Goal: Task Accomplishment & Management: Manage account settings

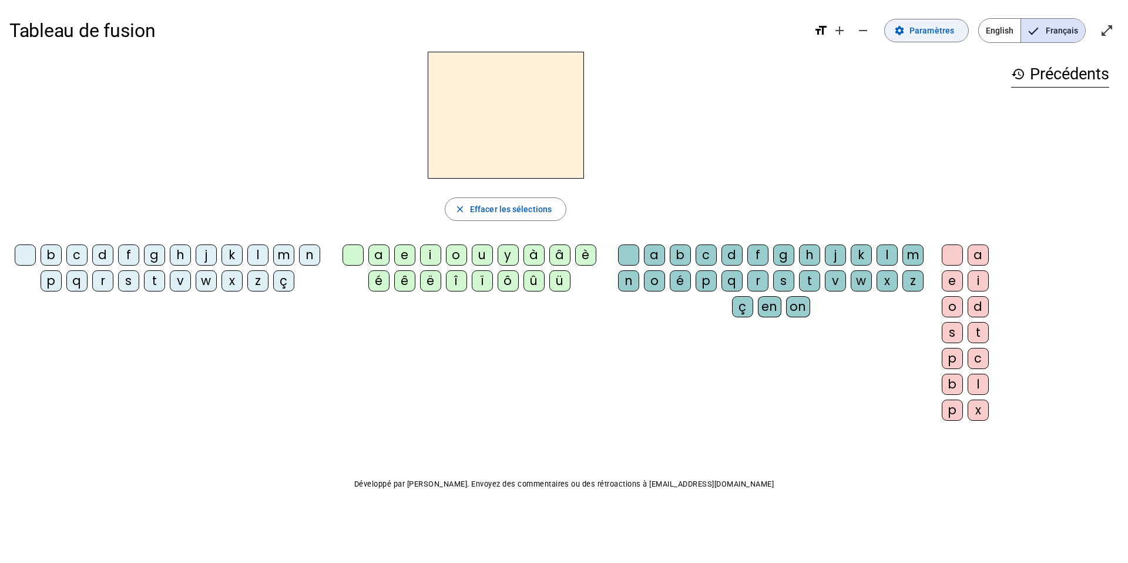
click at [916, 37] on span "Paramètres" at bounding box center [931, 30] width 45 height 14
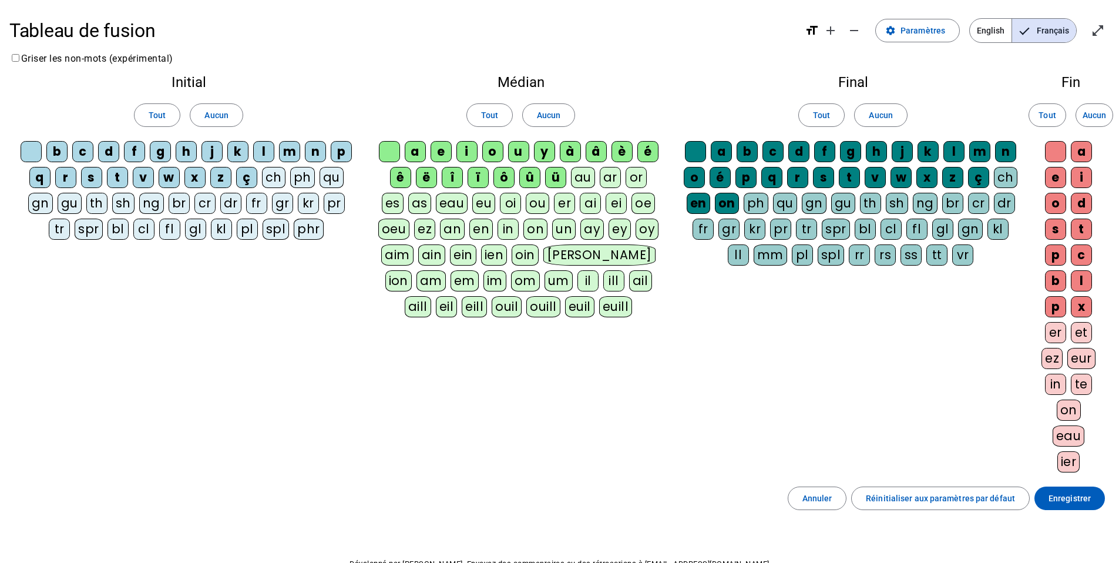
click at [577, 280] on div "il" at bounding box center [587, 280] width 21 height 21
click at [293, 154] on div "m" at bounding box center [289, 151] width 21 height 21
click at [226, 117] on span "Aucun" at bounding box center [215, 115] width 23 height 14
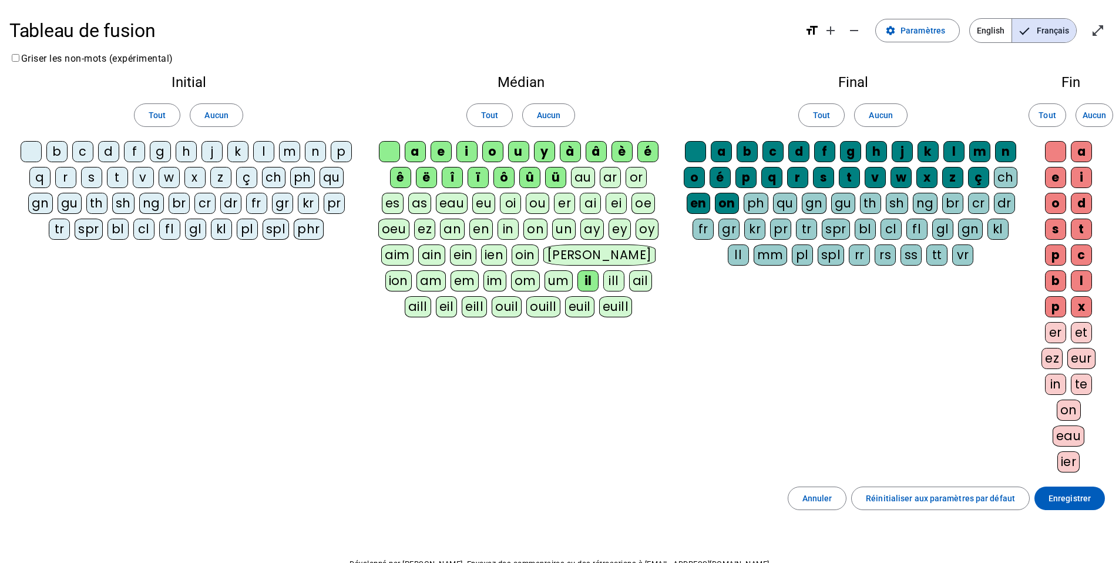
click at [291, 155] on div "m" at bounding box center [289, 151] width 21 height 21
click at [535, 121] on span at bounding box center [549, 115] width 52 height 28
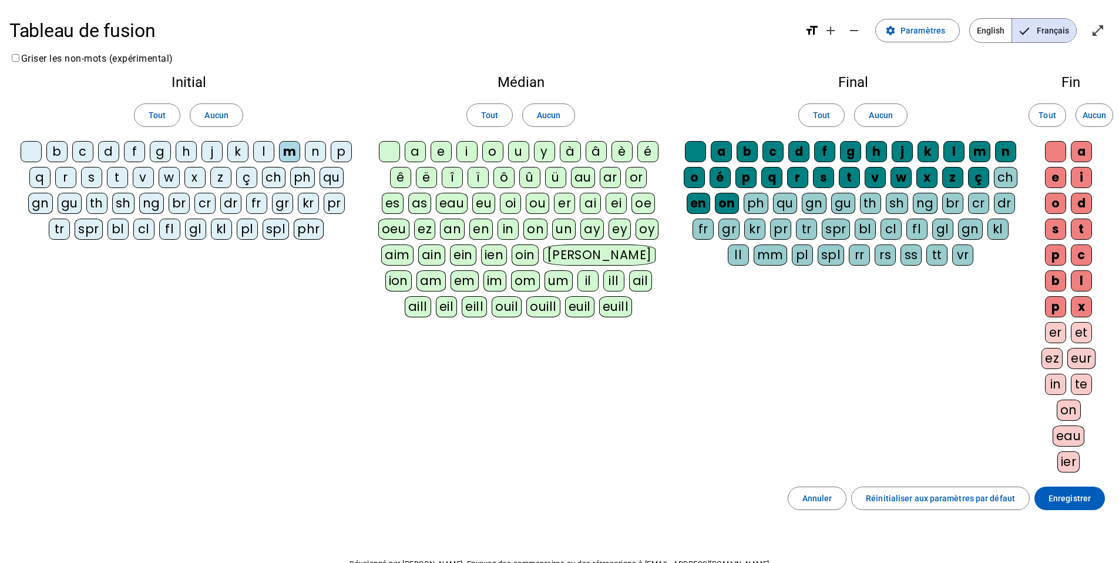
click at [577, 281] on div "il" at bounding box center [587, 280] width 21 height 21
click at [418, 152] on div "a" at bounding box center [415, 151] width 21 height 21
click at [960, 150] on div "l" at bounding box center [953, 151] width 21 height 21
click at [896, 116] on span at bounding box center [881, 115] width 52 height 28
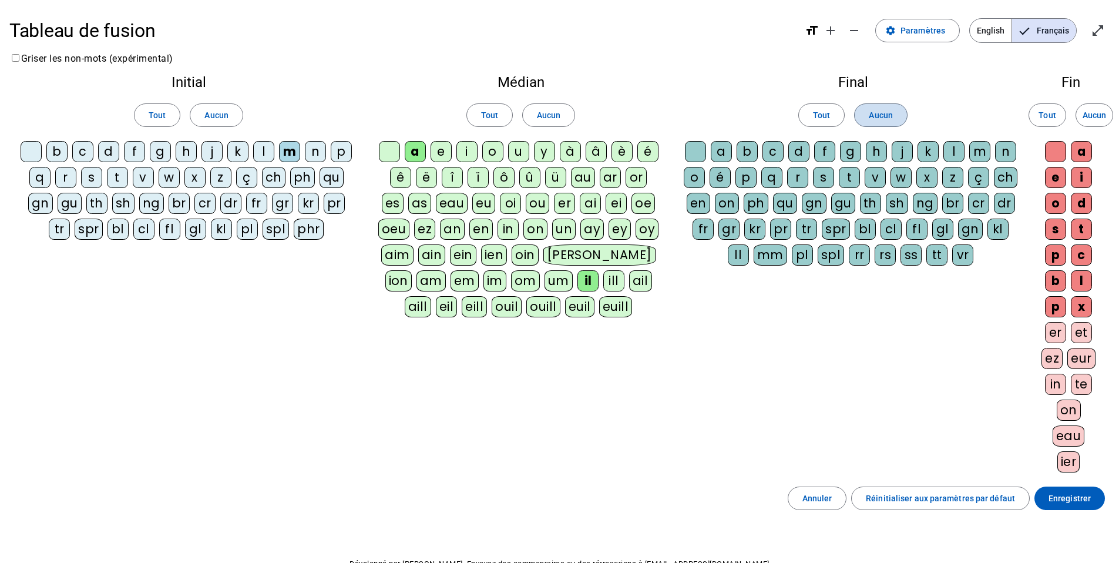
click at [896, 116] on span at bounding box center [881, 115] width 52 height 28
click at [953, 147] on div "l" at bounding box center [953, 151] width 21 height 21
click at [267, 148] on div "l" at bounding box center [263, 151] width 21 height 21
click at [727, 150] on div "a" at bounding box center [721, 151] width 21 height 21
click at [522, 155] on div "u" at bounding box center [518, 151] width 21 height 21
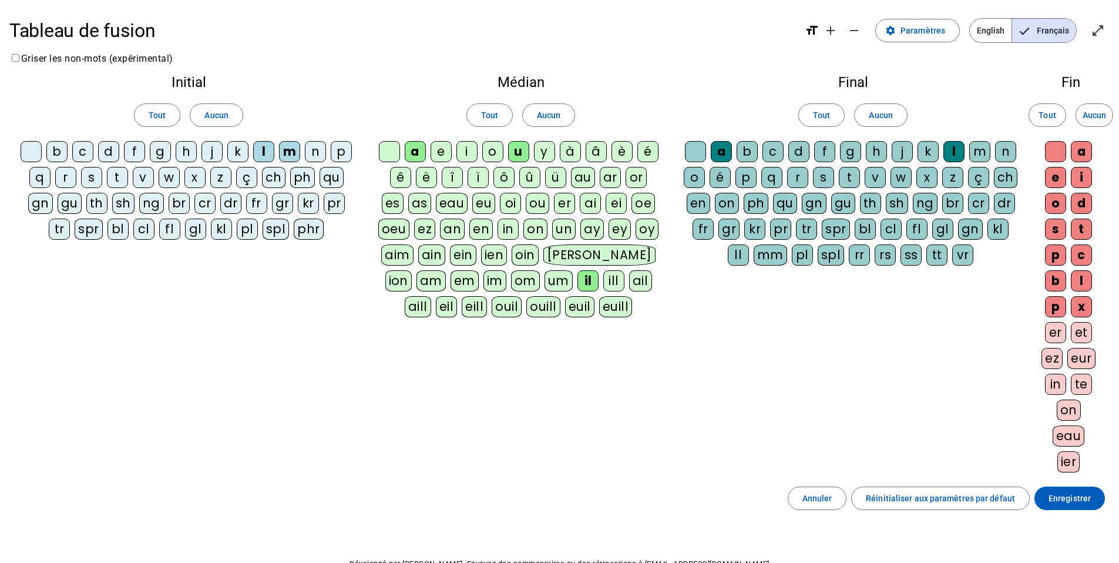
click at [109, 154] on div "d" at bounding box center [108, 151] width 21 height 21
click at [120, 170] on div "t" at bounding box center [117, 177] width 21 height 21
click at [446, 151] on div "e" at bounding box center [441, 151] width 21 height 21
click at [214, 146] on div "j" at bounding box center [211, 151] width 21 height 21
click at [1077, 497] on span "Enregistrer" at bounding box center [1070, 498] width 42 height 14
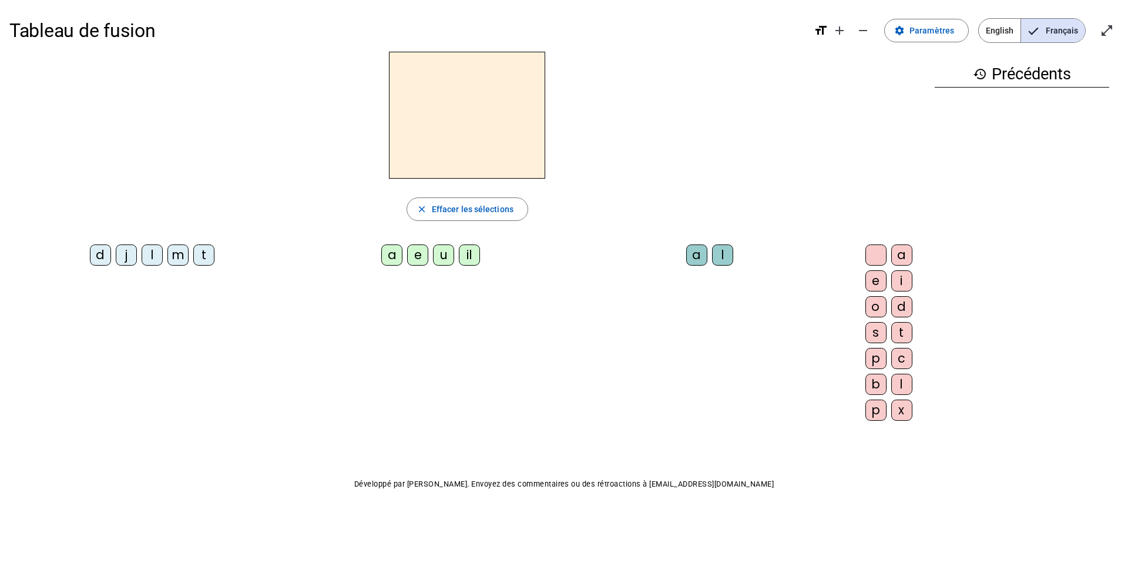
click at [459, 253] on div "il" at bounding box center [469, 254] width 21 height 21
click at [167, 261] on div "m" at bounding box center [177, 254] width 21 height 21
click at [381, 258] on div "a" at bounding box center [391, 254] width 21 height 21
click at [712, 248] on div "l" at bounding box center [722, 254] width 21 height 21
click at [712, 252] on div "l" at bounding box center [722, 254] width 21 height 21
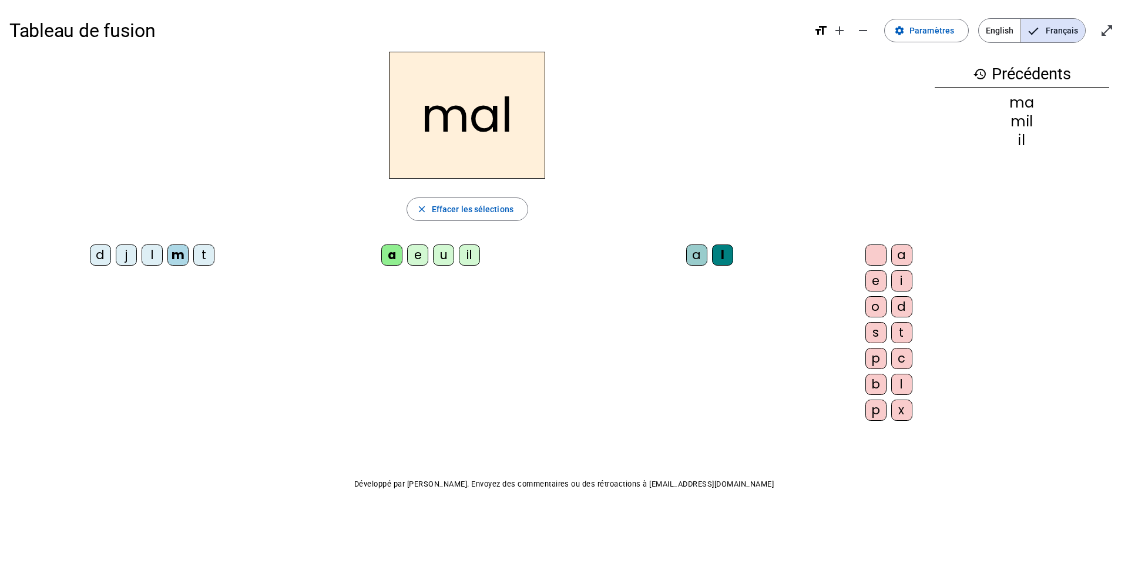
click at [712, 258] on div "l" at bounding box center [722, 254] width 21 height 21
click at [686, 252] on div "a" at bounding box center [696, 254] width 21 height 21
click at [712, 254] on div "l" at bounding box center [722, 254] width 21 height 21
click at [459, 217] on span "button" at bounding box center [467, 209] width 120 height 28
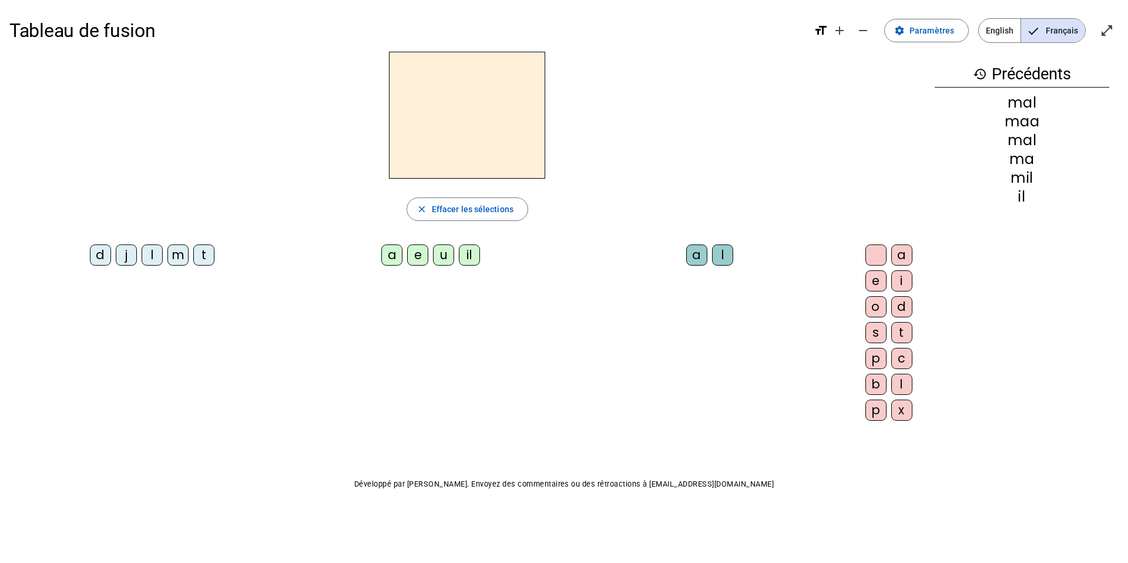
click at [167, 256] on div "m" at bounding box center [177, 254] width 21 height 21
click at [686, 258] on letter-bubble "a" at bounding box center [699, 257] width 26 height 26
click at [142, 250] on div "l" at bounding box center [152, 254] width 21 height 21
click at [433, 257] on div "u" at bounding box center [443, 254] width 21 height 21
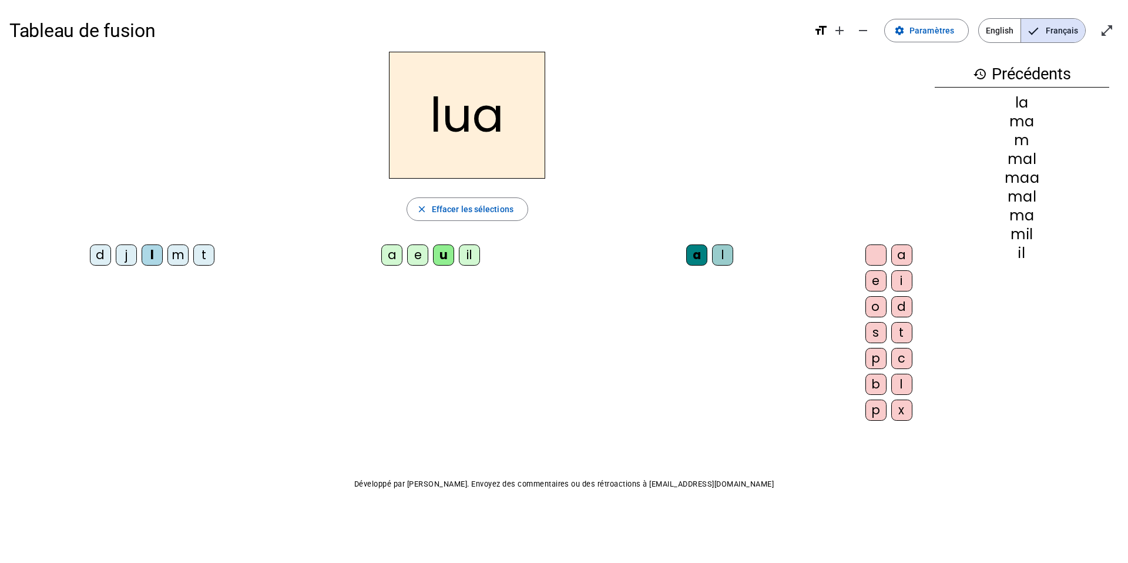
click at [686, 246] on div "a" at bounding box center [696, 254] width 21 height 21
click at [432, 203] on span "Effacer les sélections" at bounding box center [473, 209] width 82 height 14
click at [930, 36] on span "Paramètres" at bounding box center [931, 30] width 45 height 14
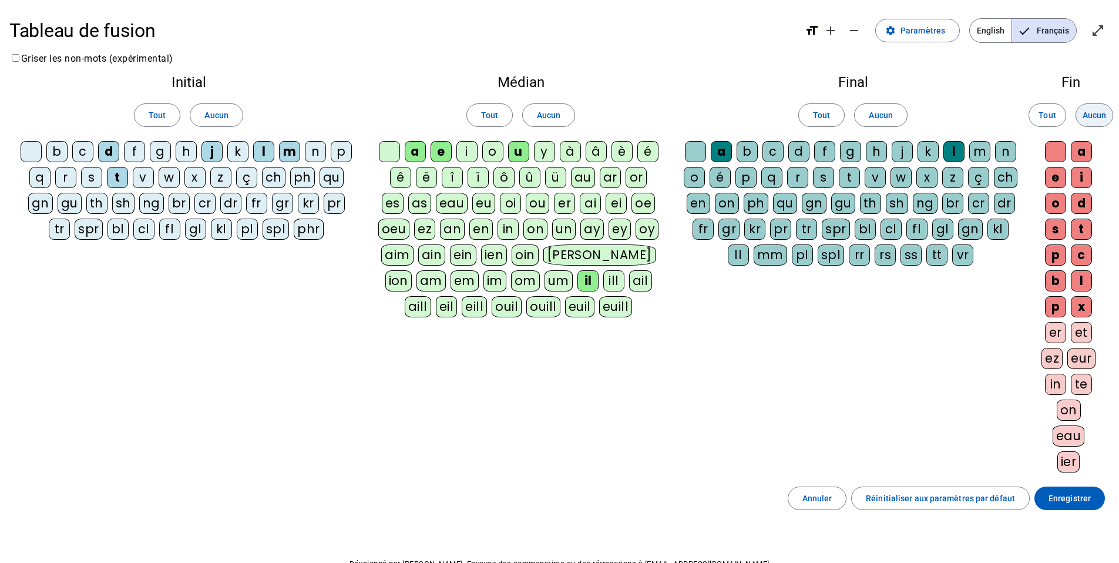
click at [1093, 119] on span "Aucun" at bounding box center [1094, 115] width 23 height 14
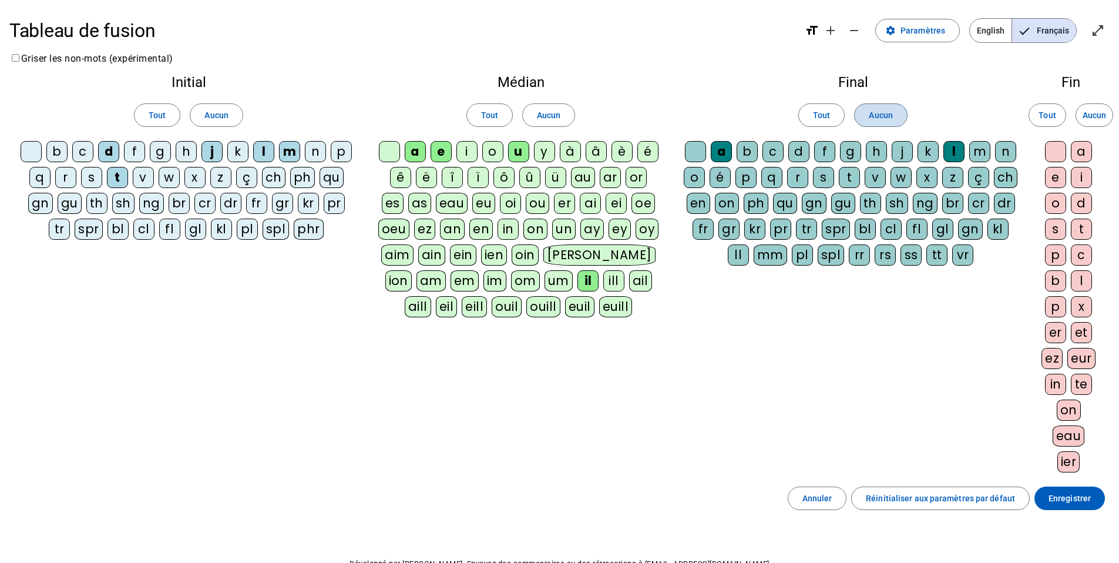
click at [898, 117] on span at bounding box center [881, 115] width 52 height 28
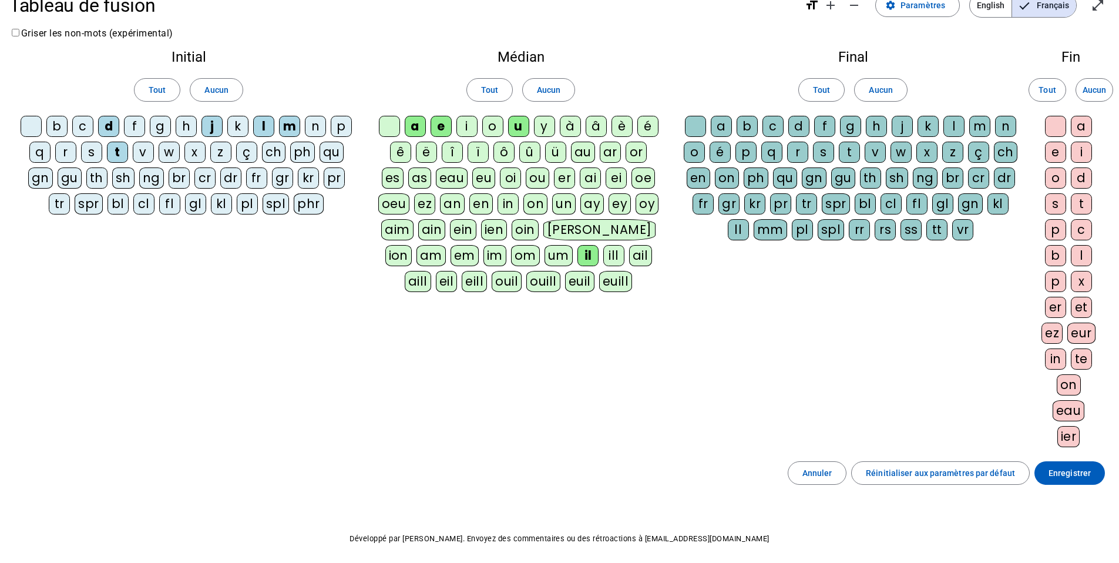
scroll to position [70, 0]
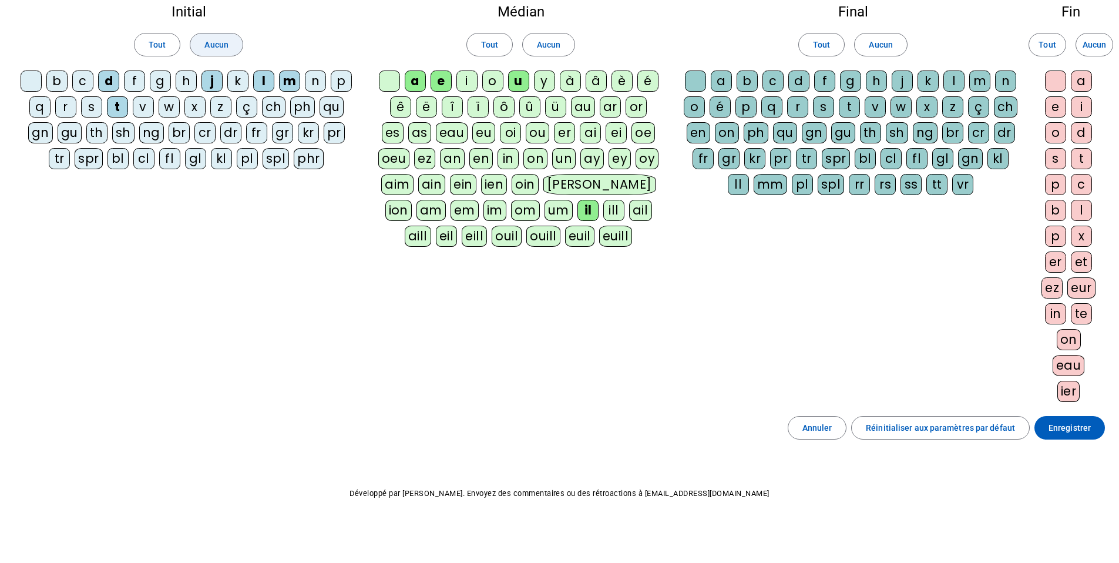
click at [232, 44] on span at bounding box center [216, 45] width 52 height 28
click at [876, 43] on span "Aucun" at bounding box center [880, 45] width 23 height 14
click at [554, 46] on span "Aucun" at bounding box center [548, 45] width 23 height 14
click at [471, 82] on div "i" at bounding box center [466, 80] width 21 height 21
click at [953, 83] on div "l" at bounding box center [953, 80] width 21 height 21
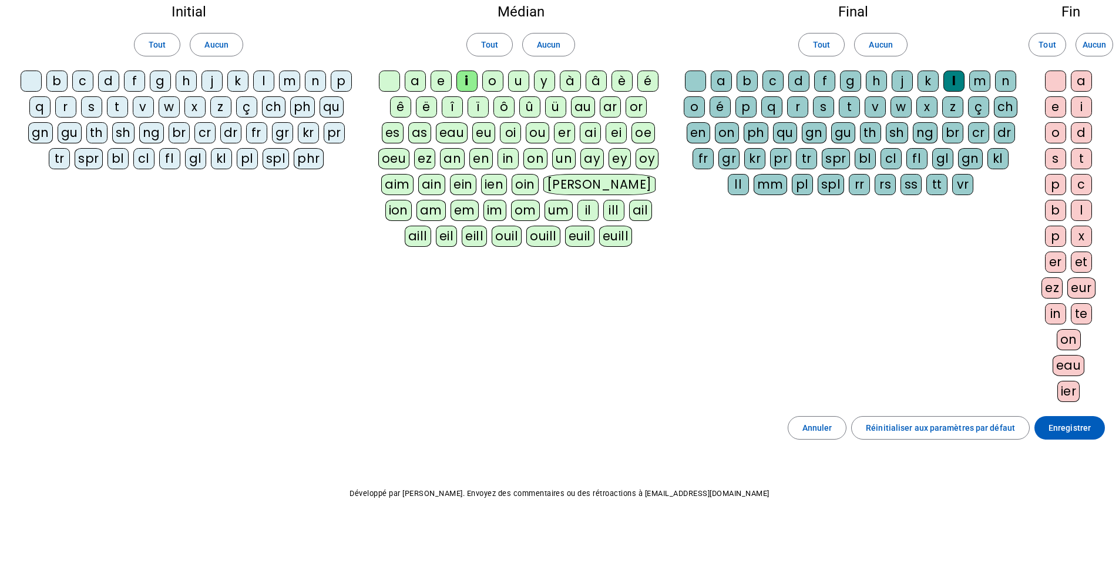
click at [293, 75] on div "m" at bounding box center [289, 80] width 21 height 21
click at [418, 80] on div "a" at bounding box center [415, 80] width 21 height 21
click at [715, 86] on div "a" at bounding box center [721, 80] width 21 height 21
click at [265, 80] on div "l" at bounding box center [263, 80] width 21 height 21
click at [518, 86] on div "u" at bounding box center [518, 80] width 21 height 21
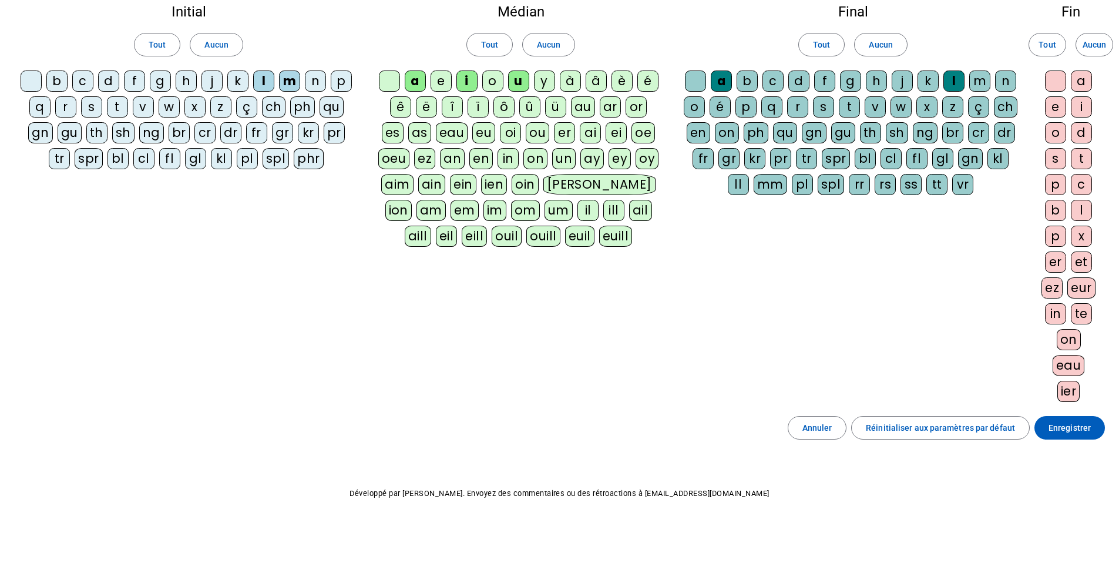
click at [110, 77] on div "d" at bounding box center [108, 80] width 21 height 21
click at [124, 100] on div "t" at bounding box center [117, 106] width 21 height 21
click at [1056, 108] on div "e" at bounding box center [1055, 106] width 21 height 21
click at [213, 81] on div "j" at bounding box center [211, 80] width 21 height 21
click at [1053, 426] on span "Enregistrer" at bounding box center [1070, 428] width 42 height 14
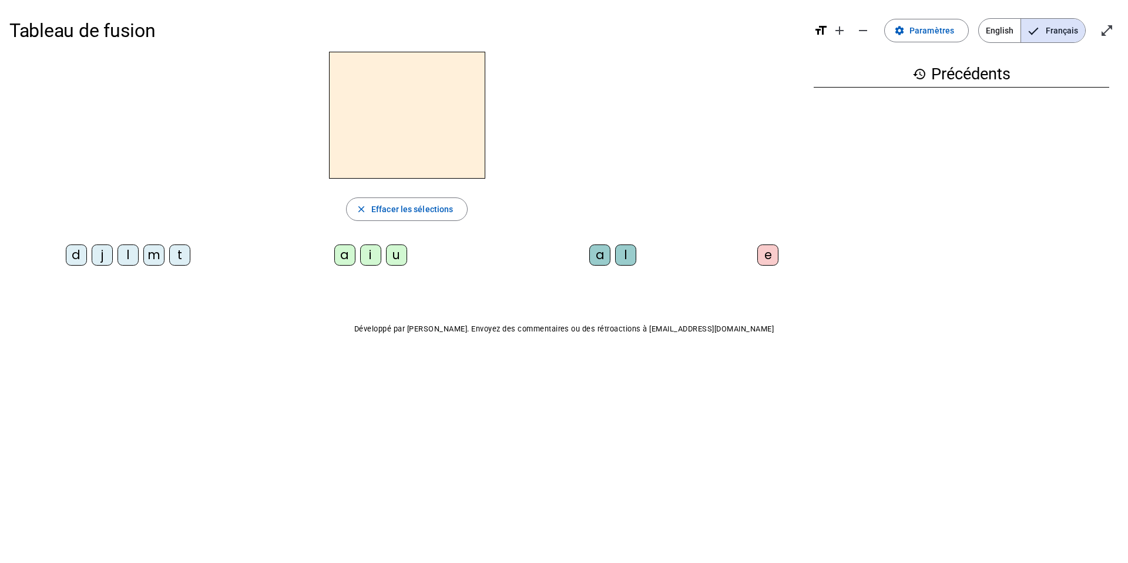
click at [367, 251] on div "i" at bounding box center [370, 254] width 21 height 21
click at [629, 254] on div "l" at bounding box center [625, 254] width 21 height 21
click at [155, 252] on div "m" at bounding box center [153, 254] width 21 height 21
click at [348, 253] on div "a" at bounding box center [344, 254] width 21 height 21
click at [627, 253] on div "l" at bounding box center [625, 254] width 21 height 21
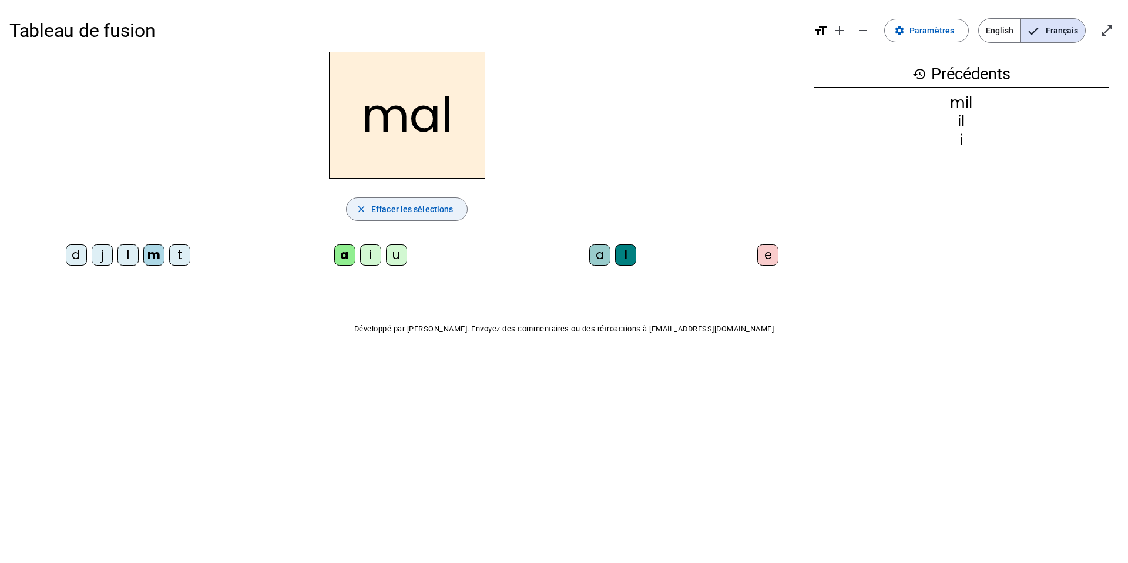
click at [438, 219] on span "button" at bounding box center [407, 209] width 120 height 28
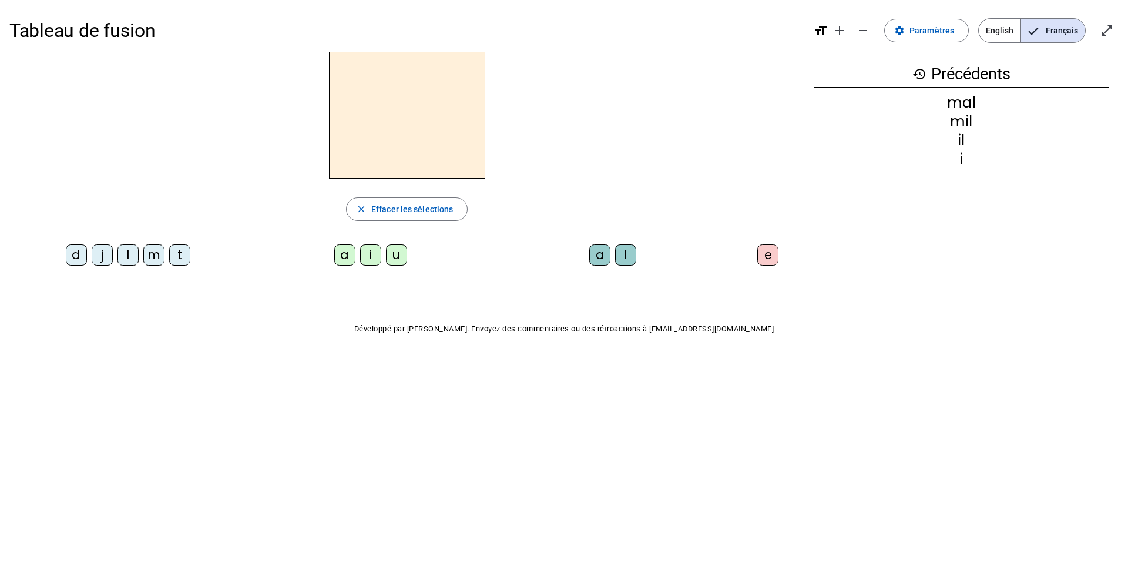
click at [154, 254] on div "m" at bounding box center [153, 254] width 21 height 21
click at [344, 251] on div "a" at bounding box center [344, 254] width 21 height 21
click at [127, 255] on div "l" at bounding box center [127, 254] width 21 height 21
click at [406, 256] on div "u" at bounding box center [396, 254] width 21 height 21
click at [83, 253] on div "d" at bounding box center [76, 254] width 21 height 21
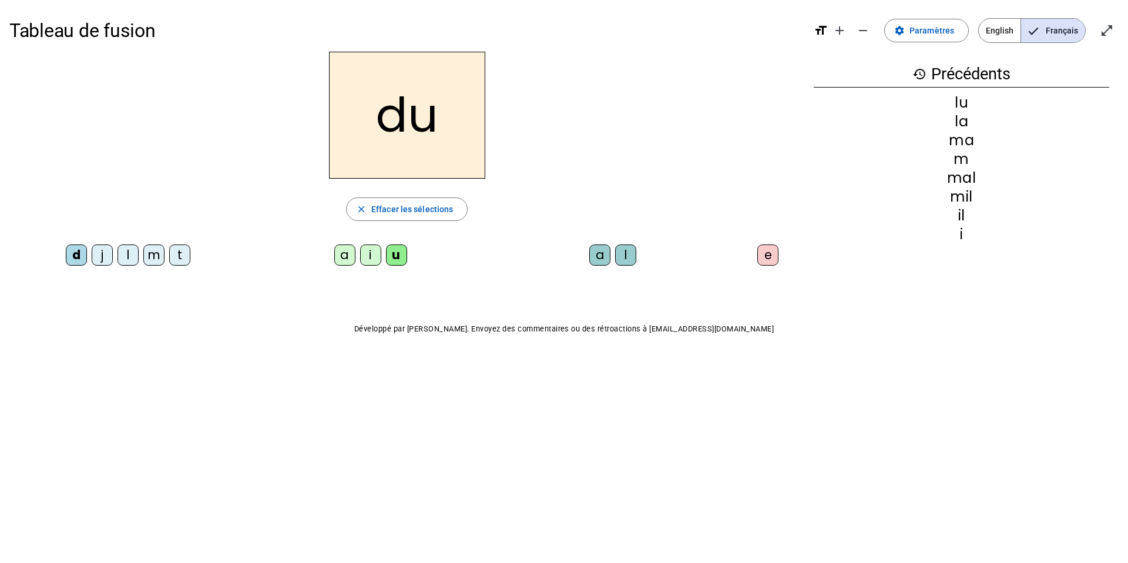
click at [182, 250] on div "t" at bounding box center [179, 254] width 21 height 21
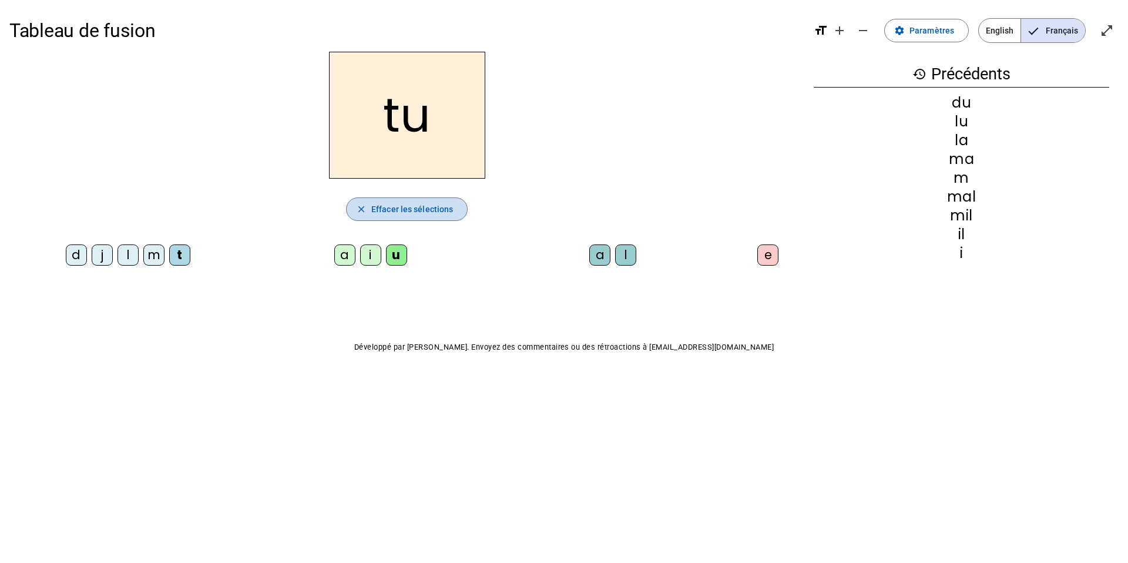
click at [425, 204] on span "Effacer les sélections" at bounding box center [412, 209] width 82 height 14
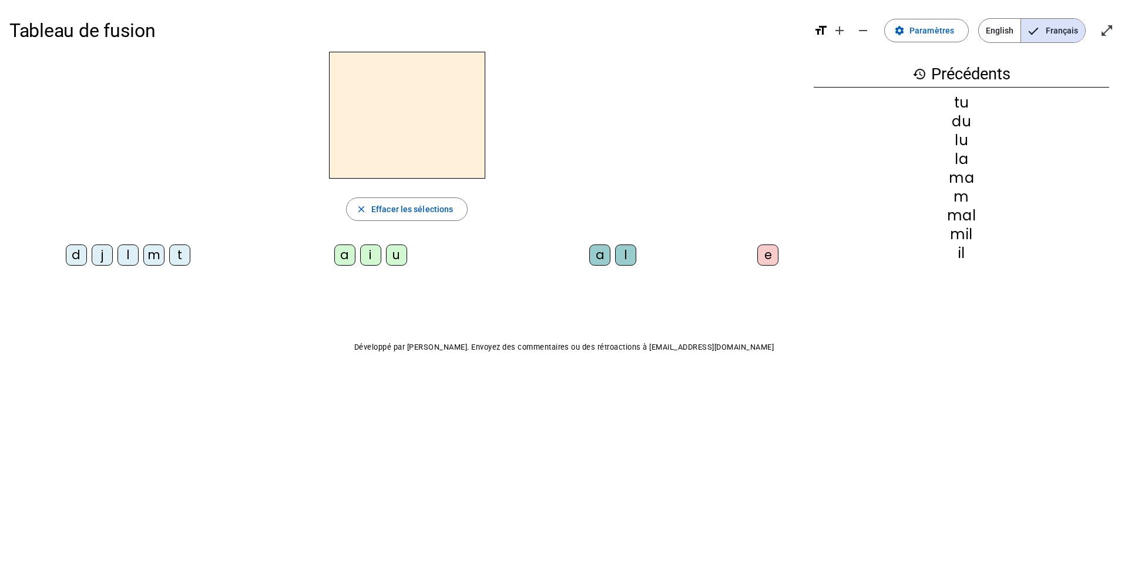
click at [183, 253] on div "t" at bounding box center [179, 254] width 21 height 21
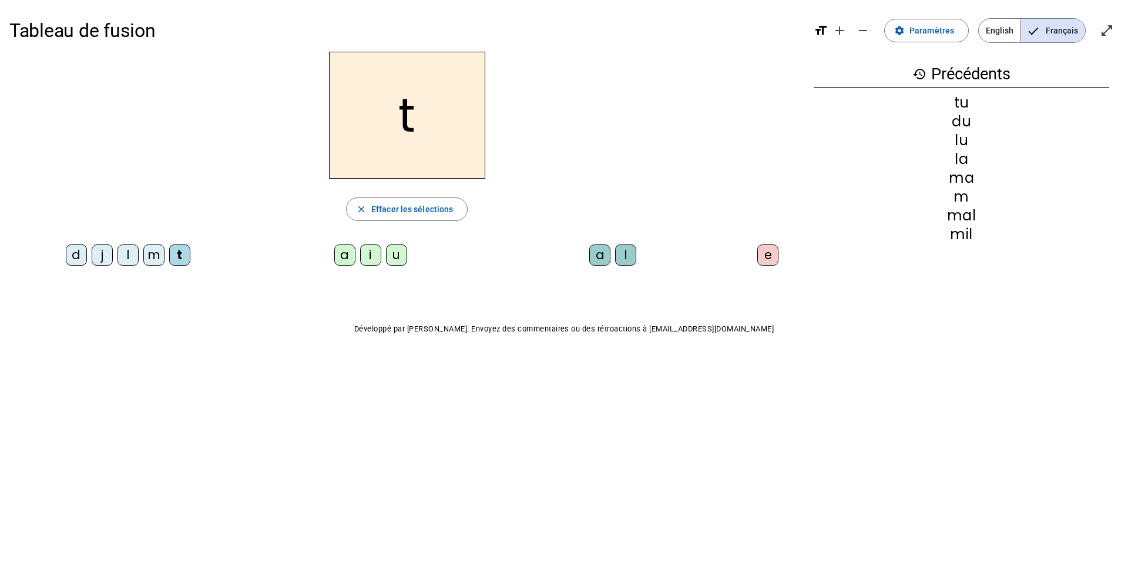
click at [764, 256] on div "e" at bounding box center [767, 254] width 21 height 21
click at [76, 254] on div "d" at bounding box center [76, 254] width 21 height 21
click at [105, 262] on div "j" at bounding box center [102, 254] width 21 height 21
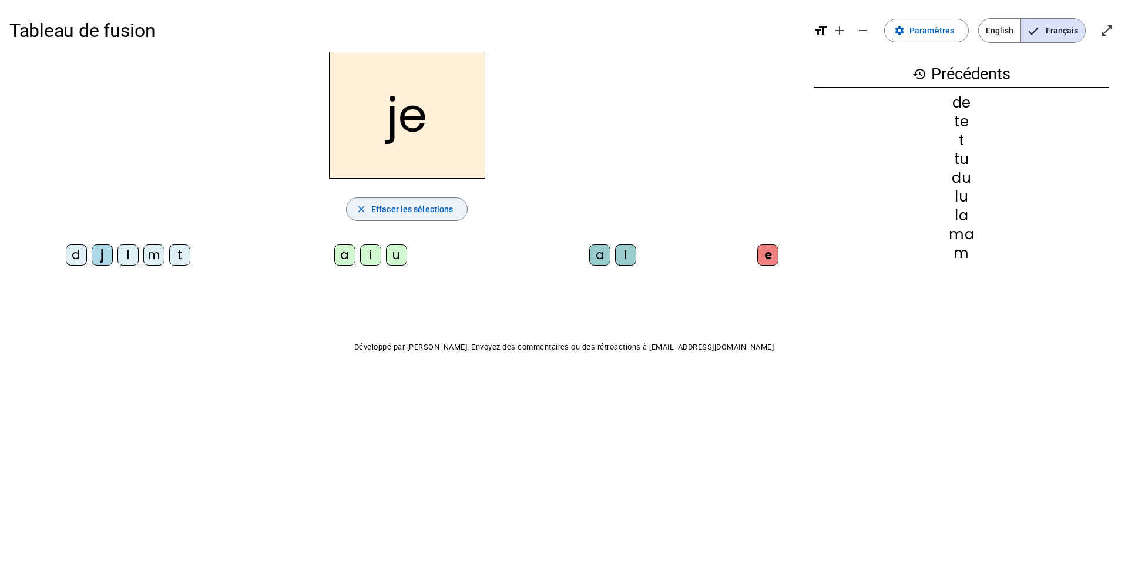
click at [407, 207] on span "Effacer les sélections" at bounding box center [412, 209] width 82 height 14
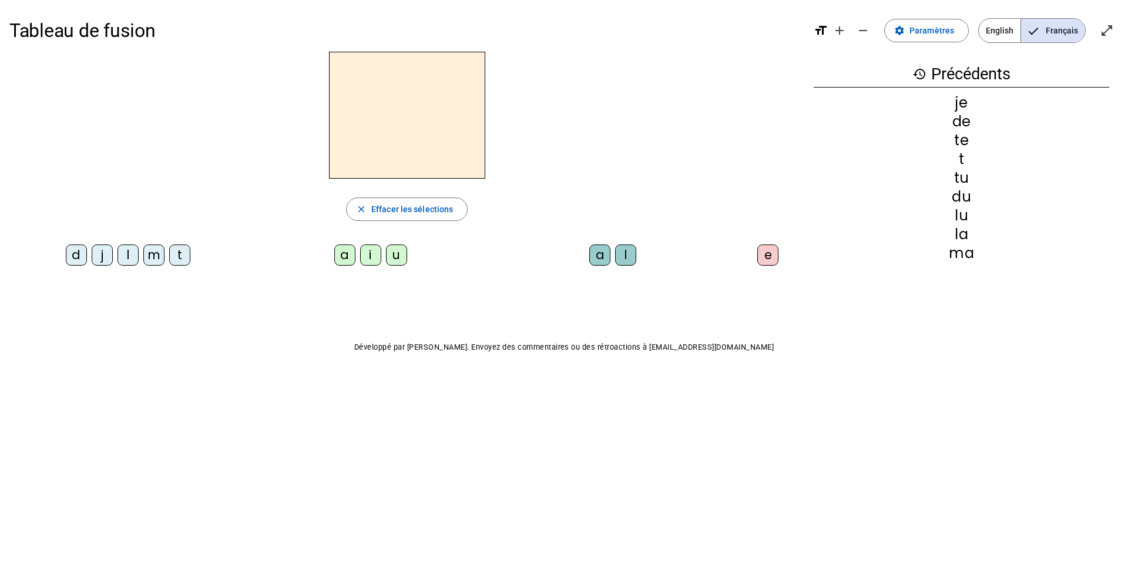
click at [984, 78] on h3 "history Précédents" at bounding box center [961, 74] width 295 height 26
click at [919, 72] on mat-icon "history" at bounding box center [919, 74] width 14 height 14
click at [917, 30] on span "Paramètres" at bounding box center [931, 30] width 45 height 14
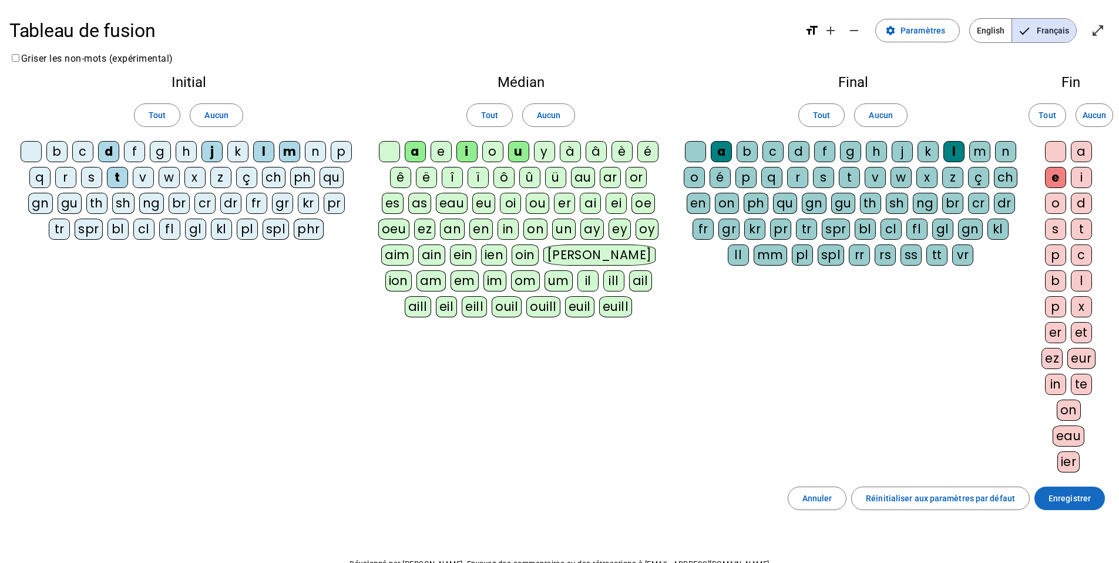
click at [1069, 498] on span "Enregistrer" at bounding box center [1070, 498] width 42 height 14
